Goal: Task Accomplishment & Management: Use online tool/utility

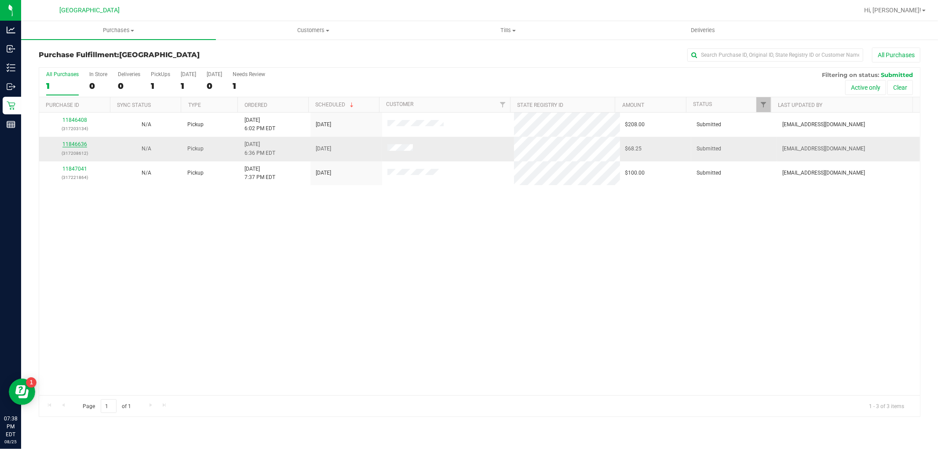
click at [77, 142] on link "11846636" at bounding box center [74, 144] width 25 height 6
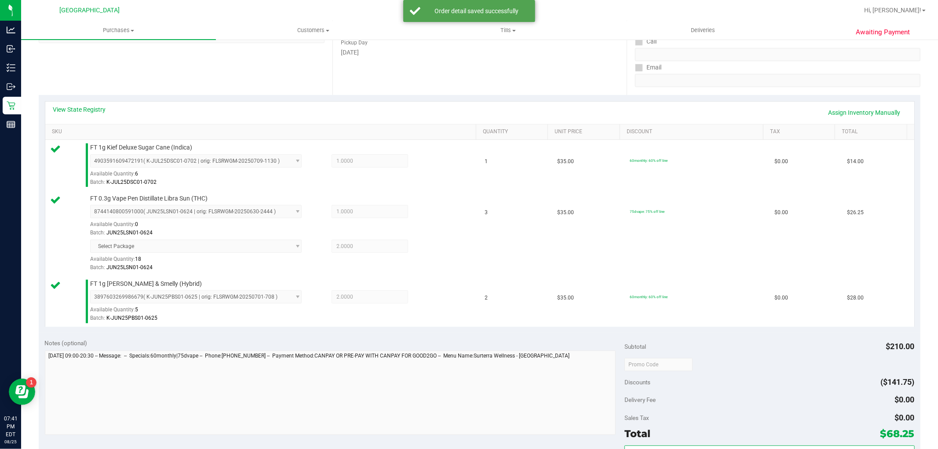
scroll to position [244, 0]
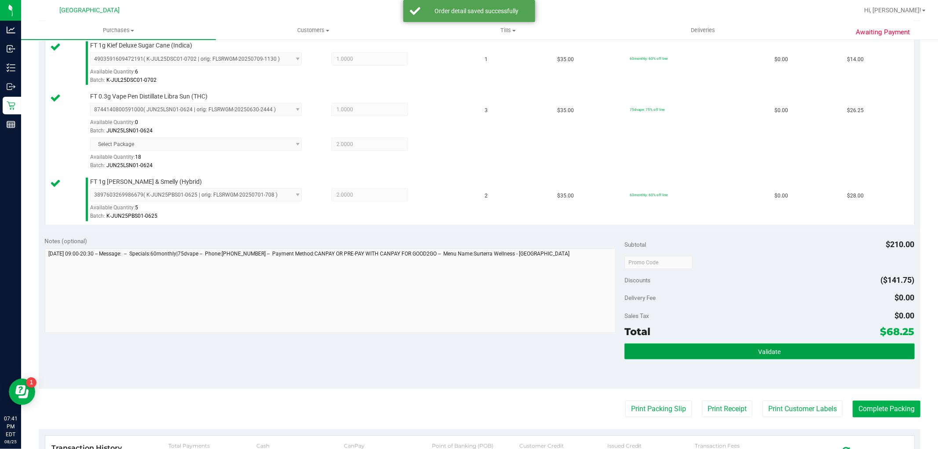
click at [732, 353] on button "Validate" at bounding box center [769, 351] width 290 height 16
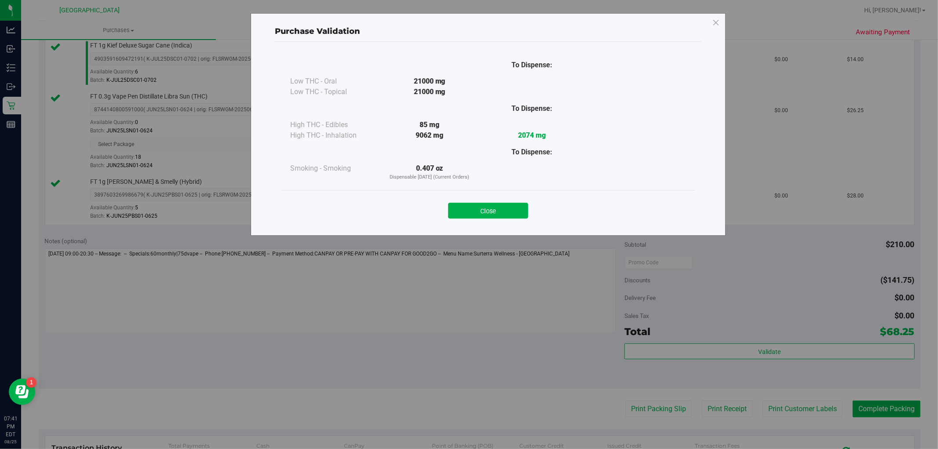
drag, startPoint x: 501, startPoint y: 208, endPoint x: 682, endPoint y: 291, distance: 199.3
click at [501, 208] on button "Close" at bounding box center [488, 211] width 80 height 16
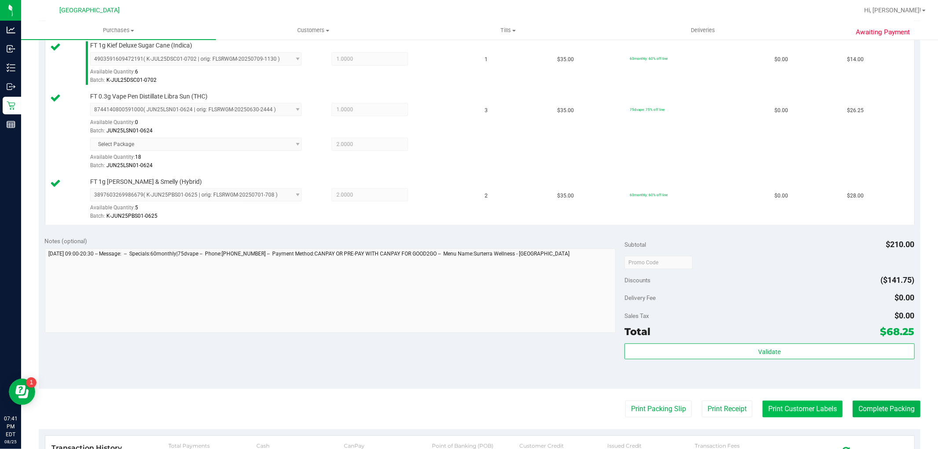
click at [794, 403] on button "Print Customer Labels" at bounding box center [802, 408] width 80 height 17
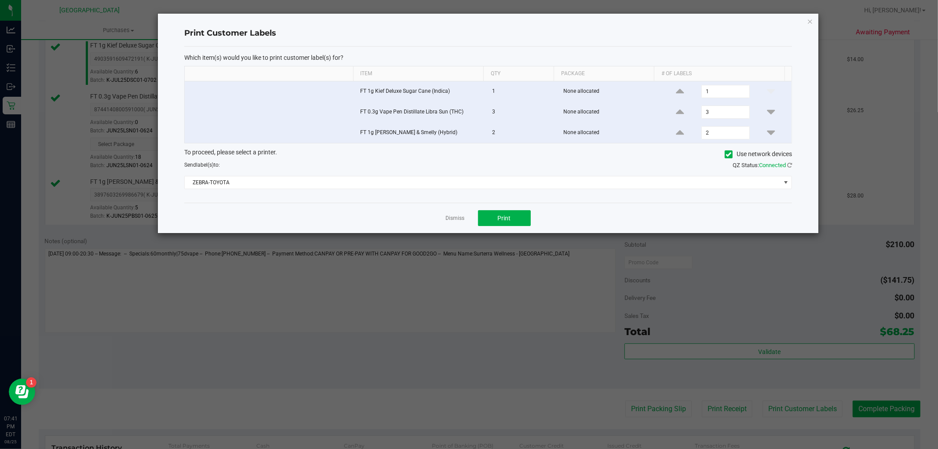
click at [512, 229] on div "Dismiss Print" at bounding box center [488, 218] width 608 height 30
click at [482, 218] on button "Print" at bounding box center [504, 218] width 53 height 16
click at [453, 220] on link "Dismiss" at bounding box center [455, 218] width 19 height 7
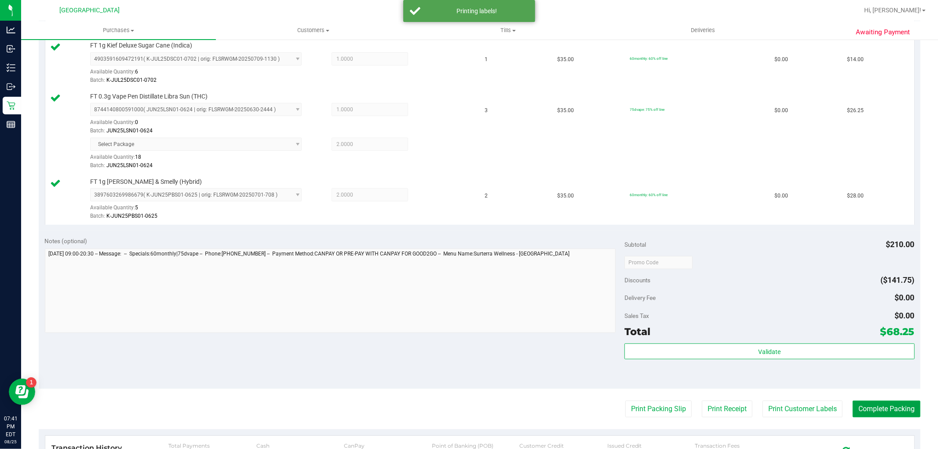
drag, startPoint x: 866, startPoint y: 408, endPoint x: 678, endPoint y: 273, distance: 231.0
click at [867, 408] on button "Complete Packing" at bounding box center [886, 408] width 68 height 17
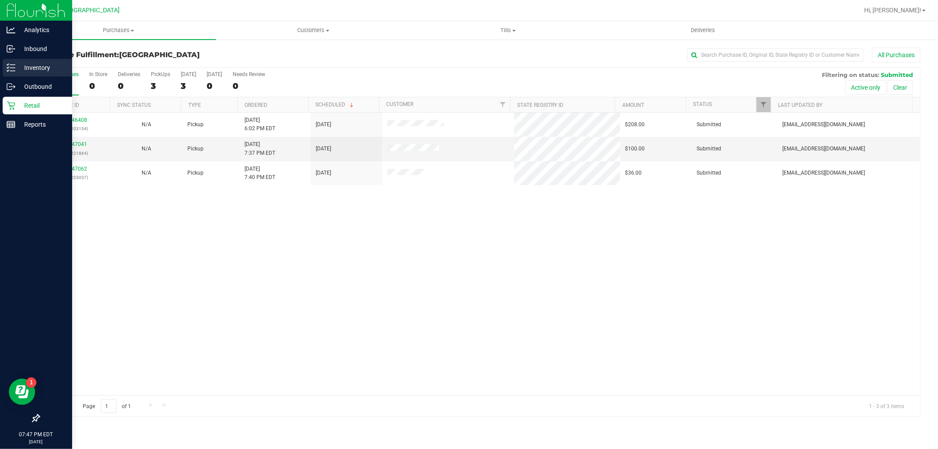
click at [40, 67] on p "Inventory" at bounding box center [41, 67] width 53 height 11
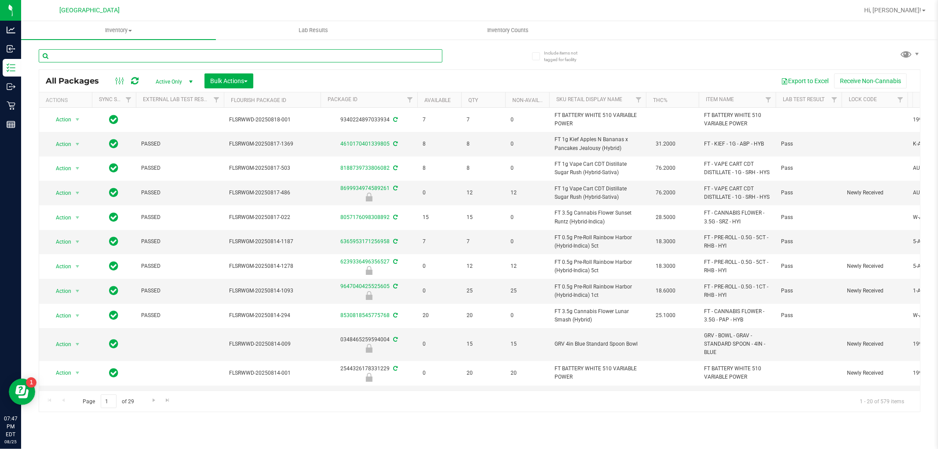
click at [240, 55] on input "text" at bounding box center [241, 55] width 404 height 13
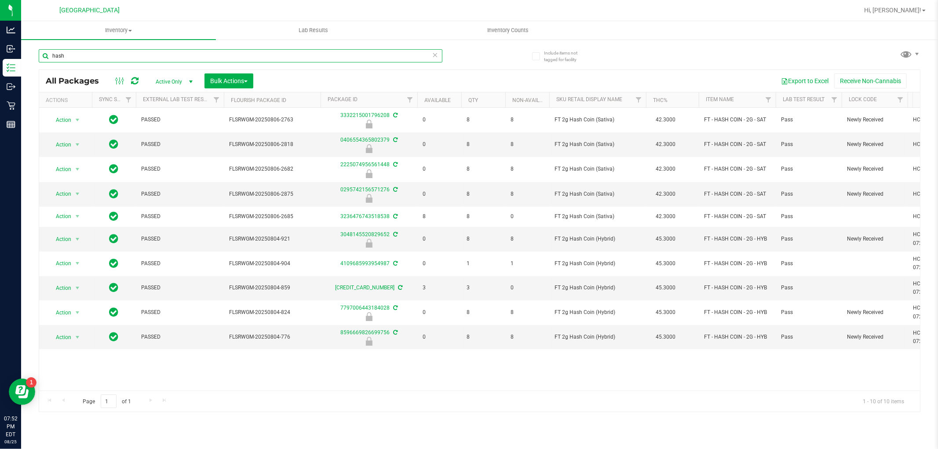
click at [149, 56] on input "hash" at bounding box center [241, 55] width 404 height 13
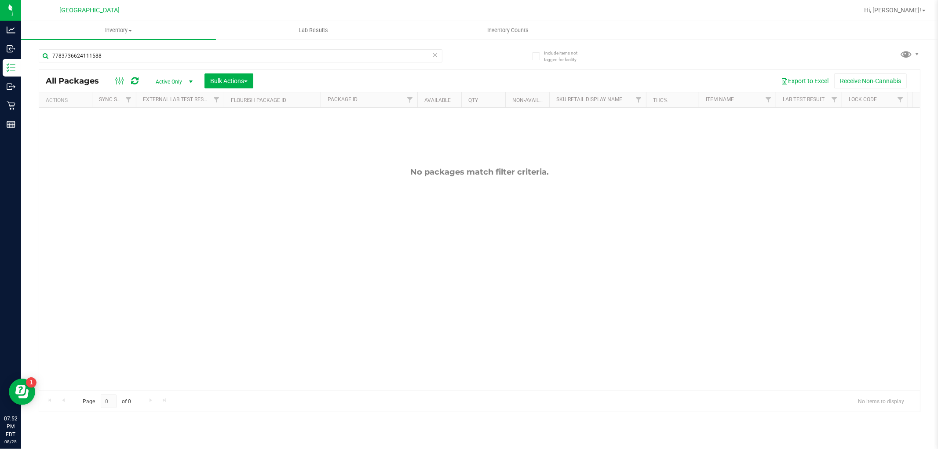
click at [186, 47] on div "7783736624111588" at bounding box center [259, 55] width 441 height 28
click at [184, 58] on input "7783736624111588" at bounding box center [241, 55] width 404 height 13
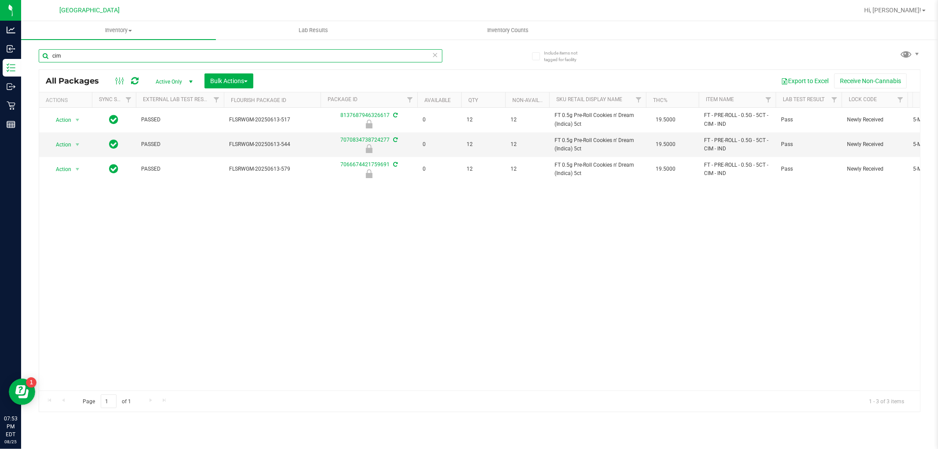
click at [144, 51] on input "cim" at bounding box center [241, 55] width 404 height 13
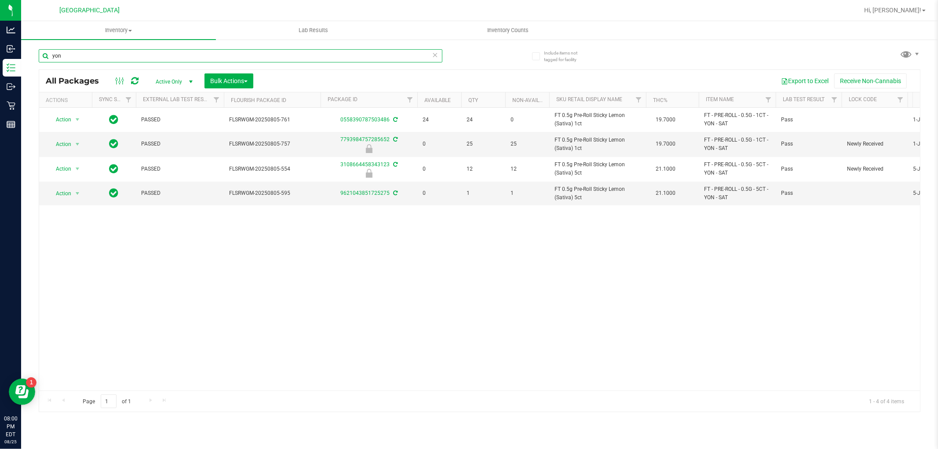
type input "yon"
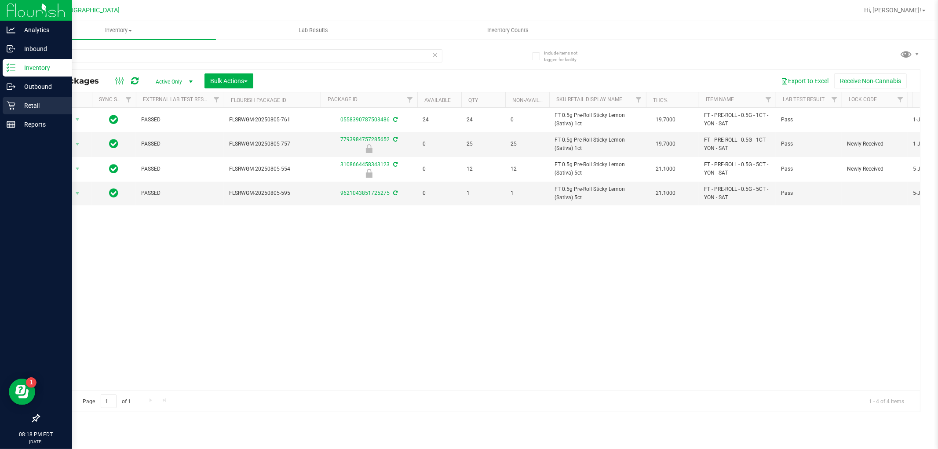
click at [6, 103] on div "Retail" at bounding box center [37, 106] width 69 height 18
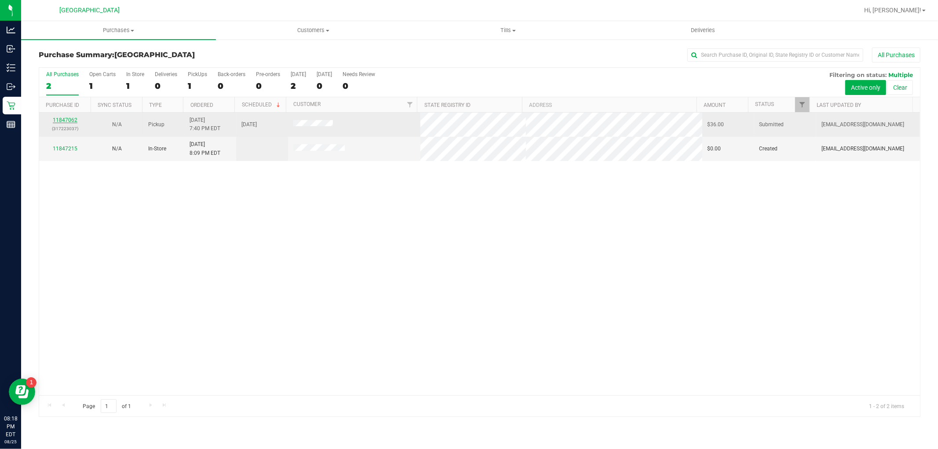
click at [67, 120] on link "11847062" at bounding box center [65, 120] width 25 height 6
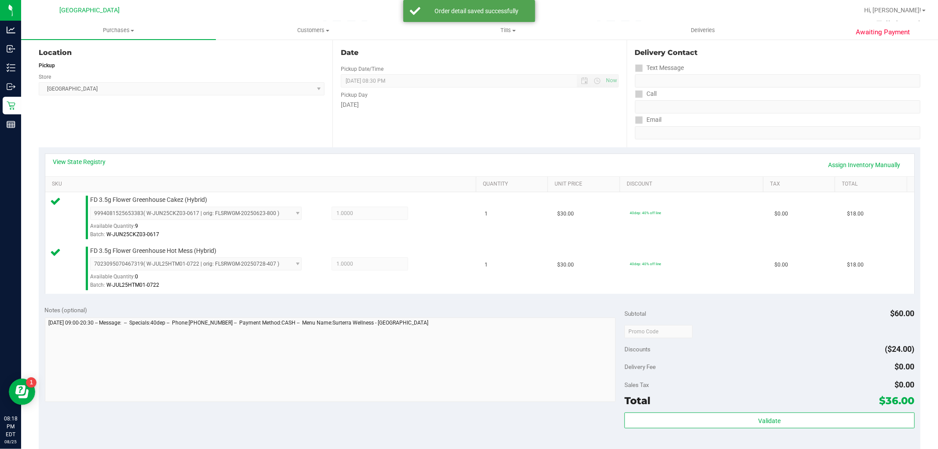
scroll to position [244, 0]
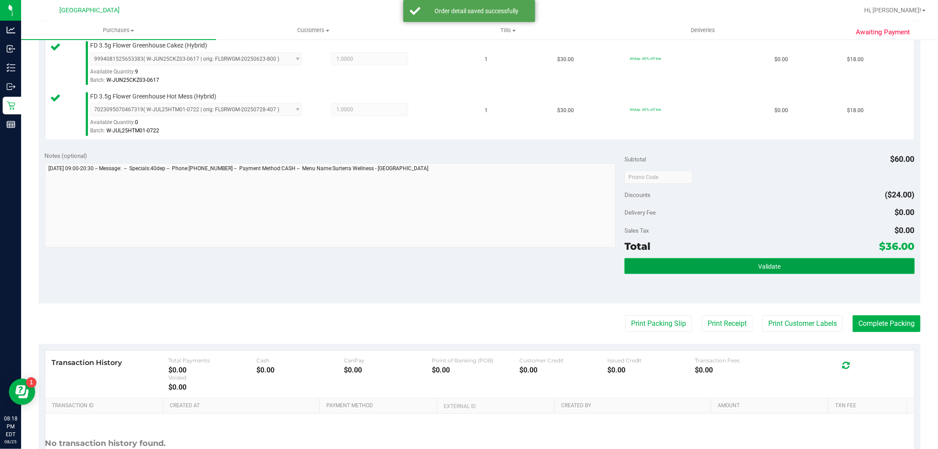
click at [669, 266] on button "Validate" at bounding box center [769, 266] width 290 height 16
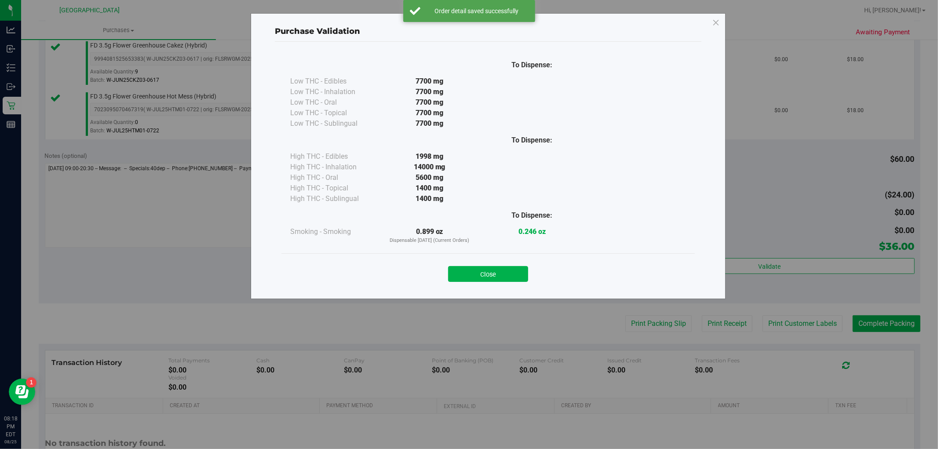
click at [496, 275] on button "Close" at bounding box center [488, 274] width 80 height 16
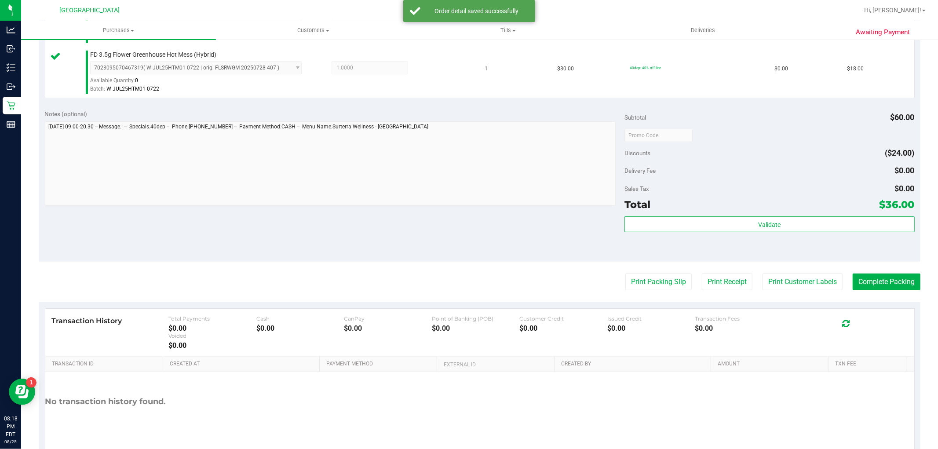
scroll to position [322, 0]
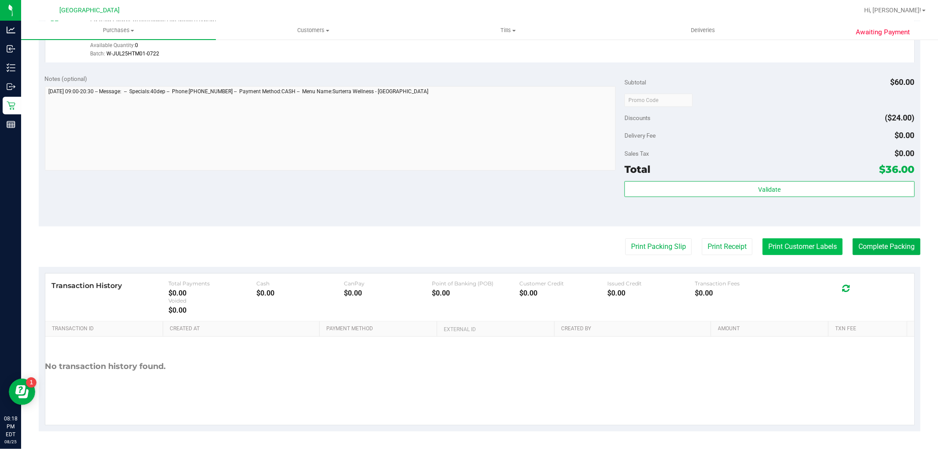
click at [793, 251] on button "Print Customer Labels" at bounding box center [802, 246] width 80 height 17
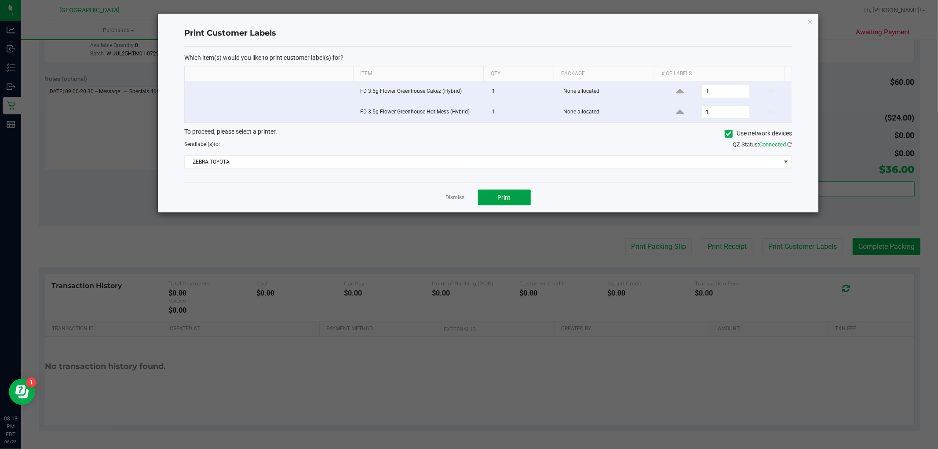
click at [524, 199] on button "Print" at bounding box center [504, 197] width 53 height 16
click at [464, 198] on div "Dismiss Print" at bounding box center [488, 197] width 608 height 30
drag, startPoint x: 455, startPoint y: 197, endPoint x: 477, endPoint y: 195, distance: 21.6
click at [455, 196] on link "Dismiss" at bounding box center [455, 197] width 19 height 7
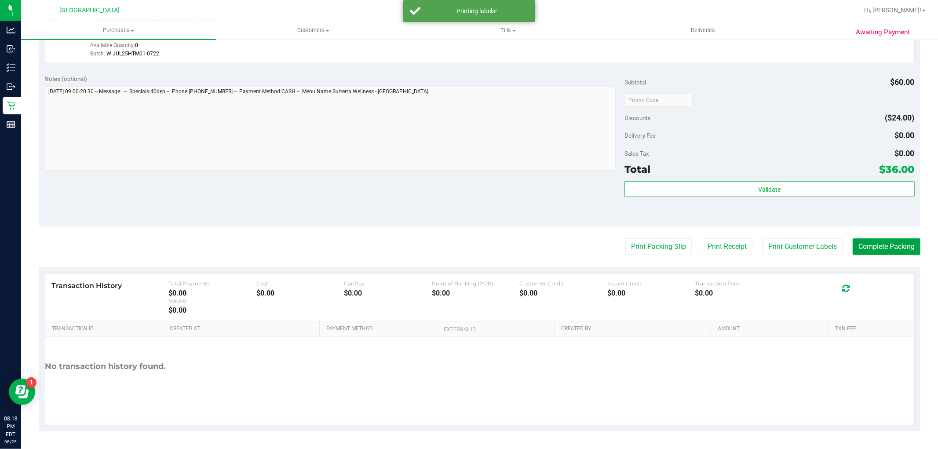
click at [857, 243] on button "Complete Packing" at bounding box center [886, 246] width 68 height 17
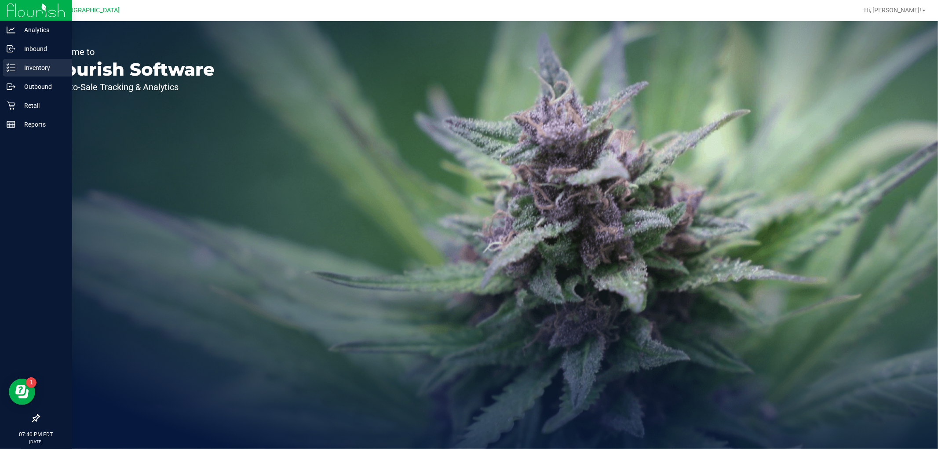
click at [12, 67] on icon at bounding box center [11, 67] width 9 height 9
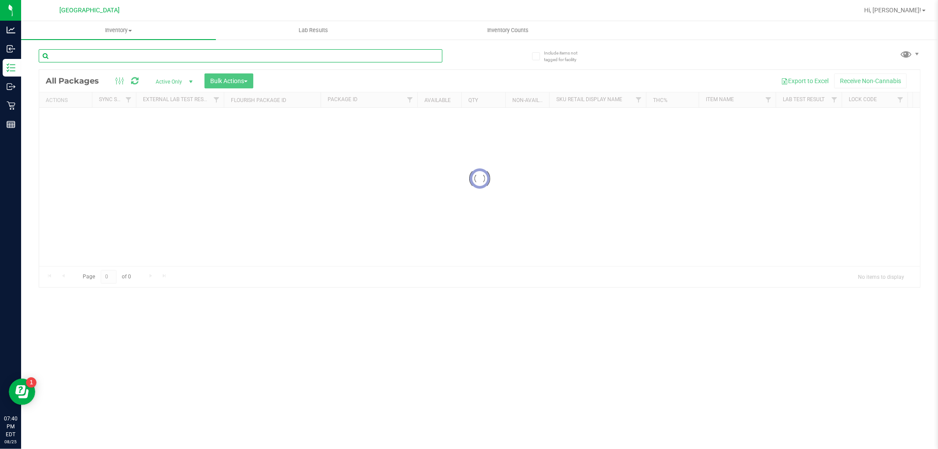
click at [106, 58] on div "Inventory All packages All inventory Waste log Create inventory Lab Results Inv…" at bounding box center [479, 235] width 917 height 428
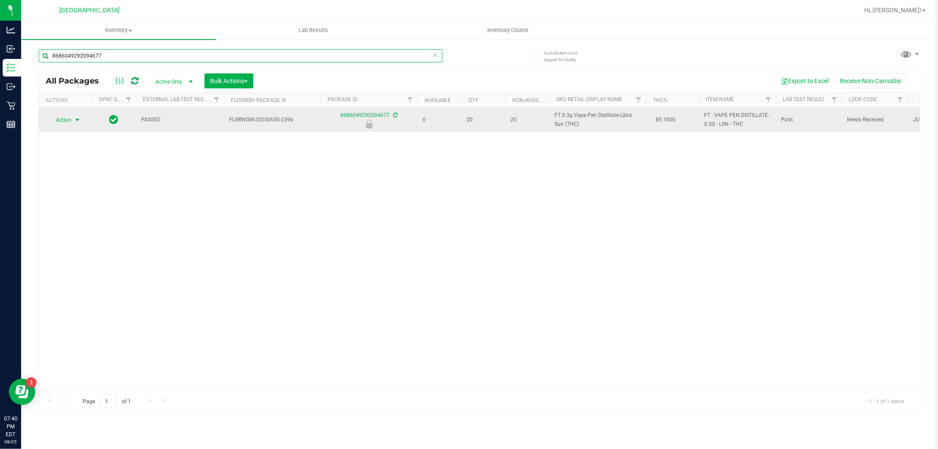
type input "8686049292094677"
click at [71, 123] on span "Action" at bounding box center [60, 120] width 24 height 12
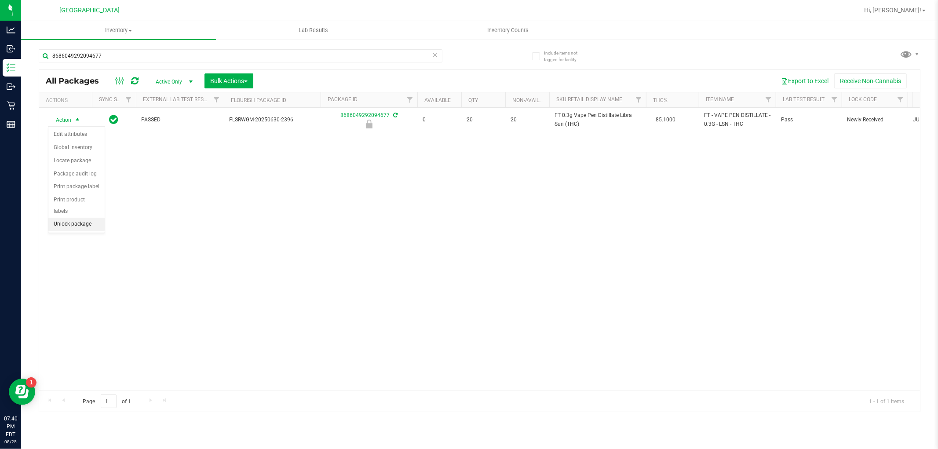
click at [75, 220] on li "Unlock package" at bounding box center [76, 224] width 56 height 13
